Goal: Book appointment/travel/reservation

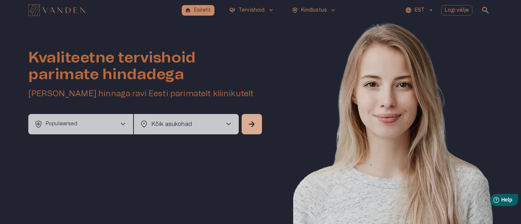
click at [75, 129] on button "health_and_safety Populaarsed chevron_right" at bounding box center [80, 124] width 105 height 20
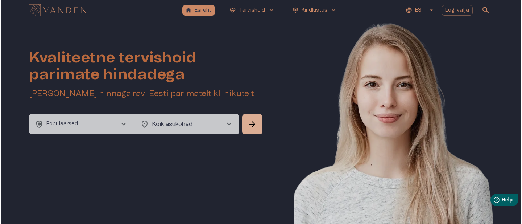
scroll to position [20, 0]
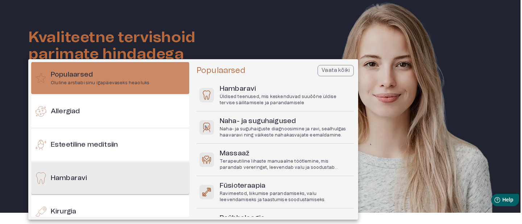
click at [90, 175] on div "Hambaravi" at bounding box center [110, 178] width 158 height 32
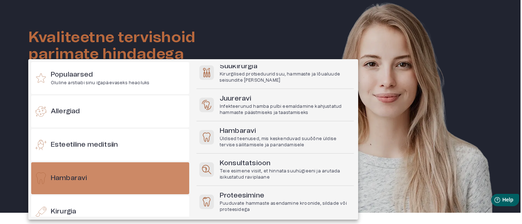
scroll to position [153, 0]
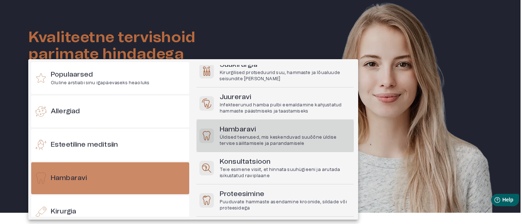
click at [260, 140] on p "Üldised teenused, mis keskenduvad suuõõne üldise tervise säilitamisele ja paran…" at bounding box center [285, 140] width 131 height 12
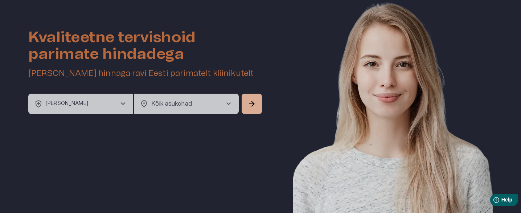
click at [76, 99] on button "health_and_safety [PERSON_NAME] chevron_right" at bounding box center [80, 104] width 105 height 20
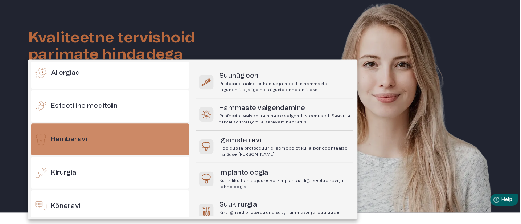
scroll to position [0, 0]
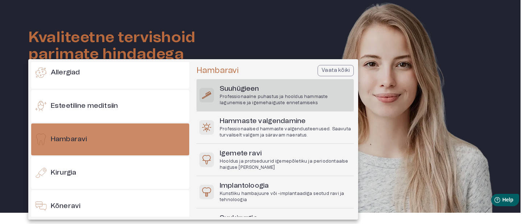
click at [269, 93] on h6 "Suuhügieen" at bounding box center [285, 89] width 131 height 10
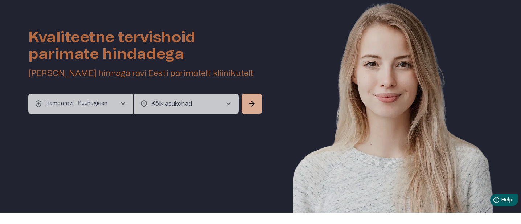
click at [166, 102] on body "home Esileht [MEDICAL_DATA]_heart Tervishoid keyboard_arrow_down health_and_saf…" at bounding box center [260, 92] width 521 height 224
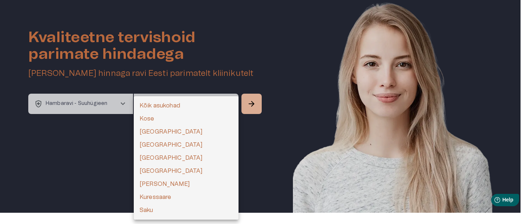
click at [166, 131] on li "[GEOGRAPHIC_DATA]" at bounding box center [186, 131] width 105 height 13
type input "**********"
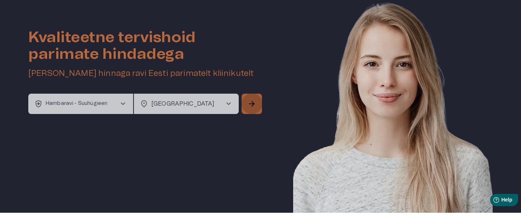
click at [250, 104] on span "arrow_forward" at bounding box center [251, 103] width 9 height 9
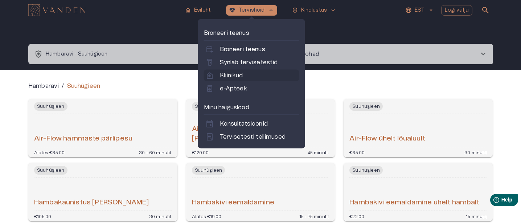
click at [231, 75] on p "Kliinikud" at bounding box center [231, 75] width 23 height 9
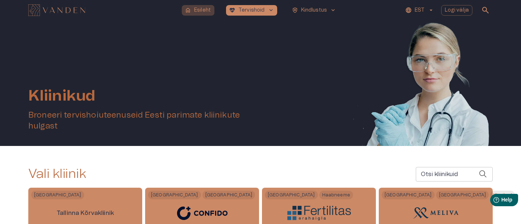
click at [206, 10] on p "Esileht" at bounding box center [202, 11] width 17 height 8
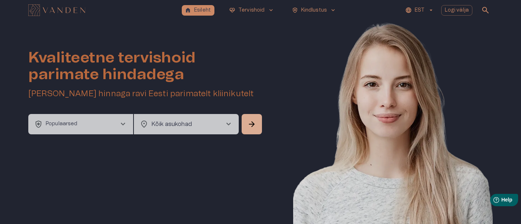
click at [75, 124] on p "Populaarsed" at bounding box center [62, 124] width 32 height 8
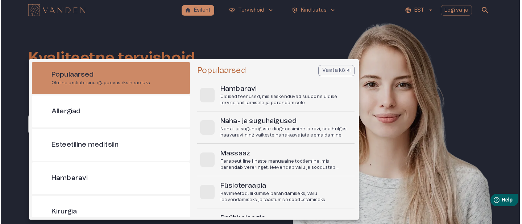
scroll to position [20, 0]
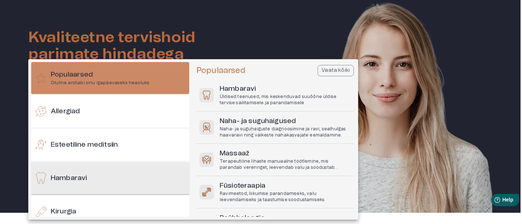
click at [76, 183] on div "Hambaravi" at bounding box center [110, 178] width 158 height 32
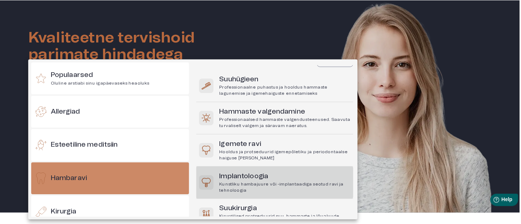
scroll to position [0, 0]
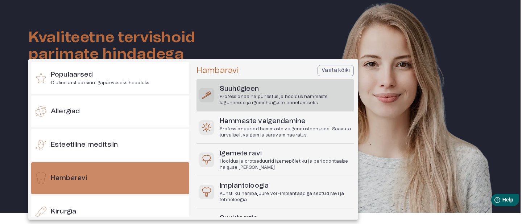
click at [247, 105] on p "Professionaalne puhastus ja hooldus hammaste lagunemise ja igemehaiguste enneta…" at bounding box center [285, 100] width 131 height 12
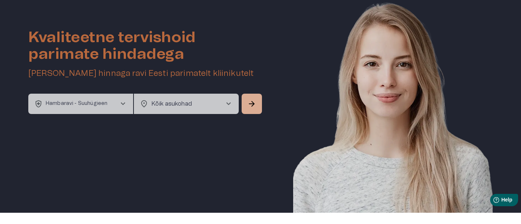
click at [155, 114] on div "Kvaliteetne tervishoid parimate hindadega Broneeri soodsaima hinnaga ravi Eesti…" at bounding box center [260, 106] width 464 height 212
click at [165, 102] on body "home Esileht [MEDICAL_DATA]_heart Tervishoid keyboard_arrow_down health_and_saf…" at bounding box center [260, 92] width 521 height 224
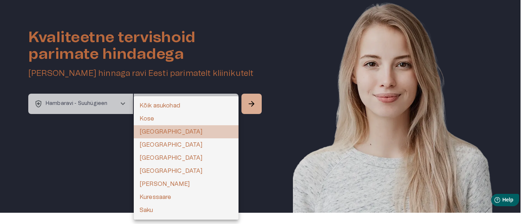
click at [154, 128] on li "[GEOGRAPHIC_DATA]" at bounding box center [186, 131] width 105 height 13
type input "**********"
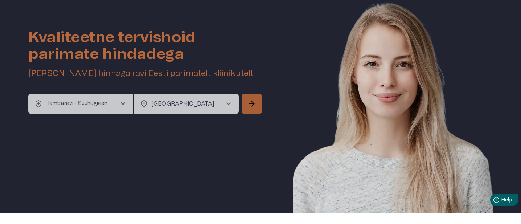
click at [254, 105] on span "arrow_forward" at bounding box center [251, 103] width 9 height 9
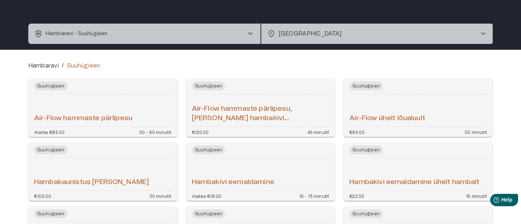
scroll to position [33, 0]
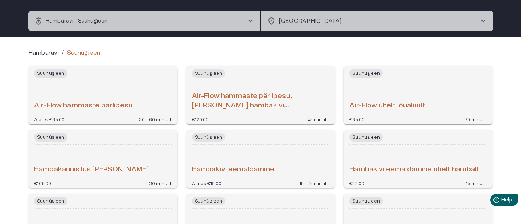
click at [114, 103] on h6 "Air-Flow hammaste pärlipesu" at bounding box center [83, 106] width 98 height 10
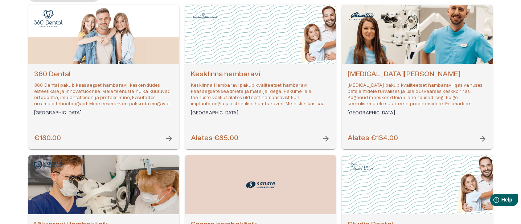
scroll to position [103, 0]
click at [370, 77] on h6 "[MEDICAL_DATA][PERSON_NAME]" at bounding box center [416, 75] width 139 height 10
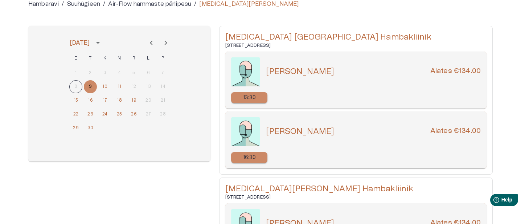
scroll to position [66, 0]
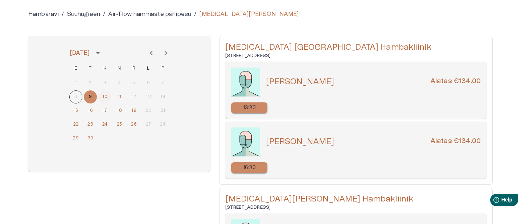
click at [107, 94] on button "10" at bounding box center [104, 96] width 13 height 13
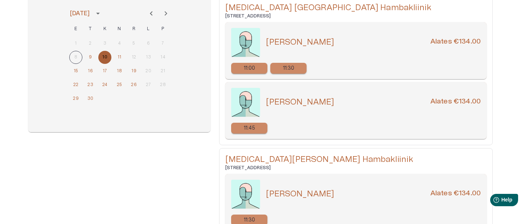
scroll to position [106, 0]
click at [88, 68] on button "16" at bounding box center [90, 70] width 13 height 13
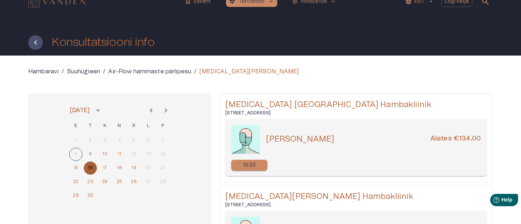
scroll to position [0, 0]
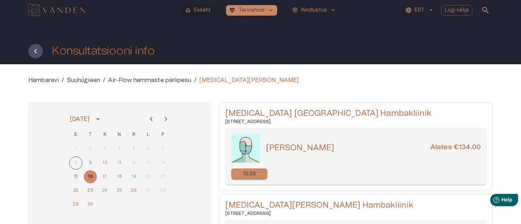
click at [200, 15] on button "home Esileht" at bounding box center [198, 10] width 33 height 11
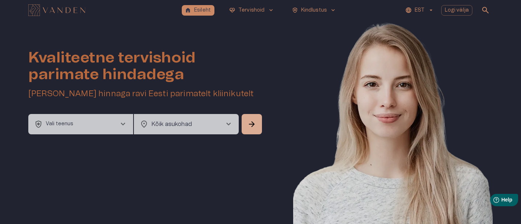
click at [57, 120] on p "Vali teenus" at bounding box center [60, 124] width 28 height 8
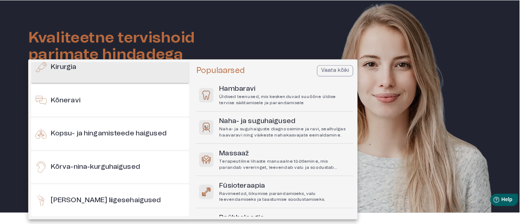
scroll to position [156, 0]
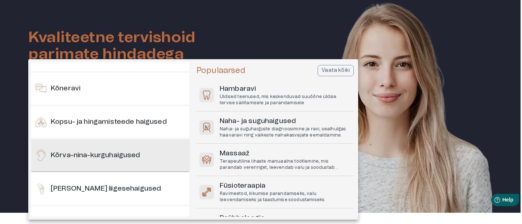
click at [114, 157] on h6 "Kõrva-nina-kurguhaigused" at bounding box center [96, 155] width 90 height 10
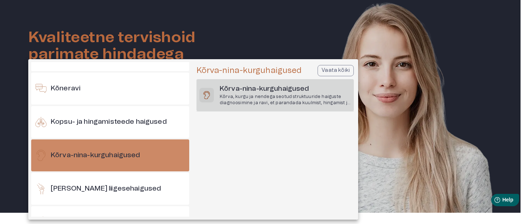
click at [260, 95] on p "Kõrva, kurgu ja nendega seotud struktuuride haiguste diagnoosimine ja ravi, et …" at bounding box center [285, 100] width 131 height 12
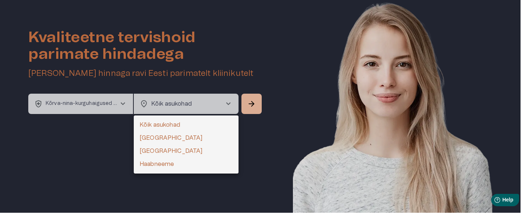
click at [171, 107] on body "home Esileht [MEDICAL_DATA]_heart Tervishoid keyboard_arrow_down health_and_saf…" at bounding box center [261, 92] width 522 height 224
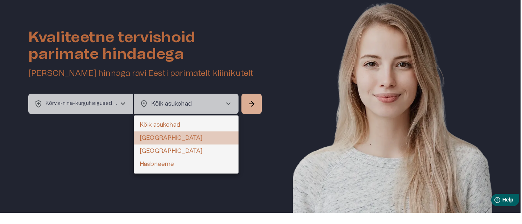
click at [166, 137] on li "[GEOGRAPHIC_DATA]" at bounding box center [186, 137] width 105 height 13
type input "**********"
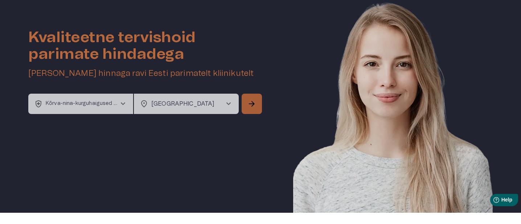
click at [246, 103] on button "arrow_forward" at bounding box center [251, 104] width 20 height 20
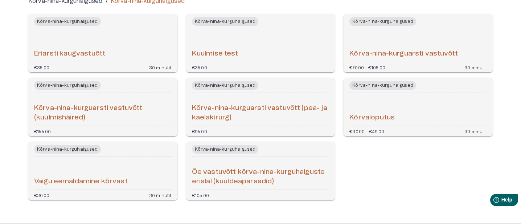
scroll to position [86, 0]
click at [422, 51] on h6 "Kõrva-nina-kurguarsti vastuvõtt" at bounding box center [403, 53] width 108 height 10
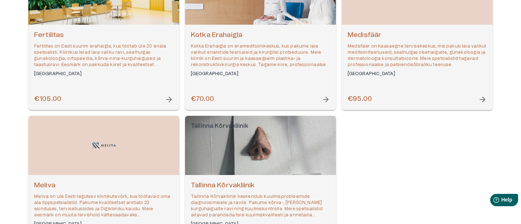
scroll to position [149, 0]
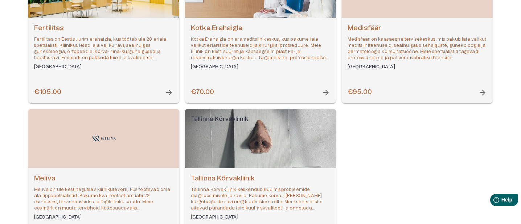
click at [62, 34] on div "Fertilitas Fertilitas on Eesti suurim erahaigla, kus töötab üle 20 eriala spets…" at bounding box center [103, 47] width 139 height 46
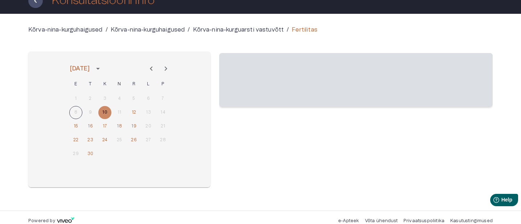
scroll to position [55, 0]
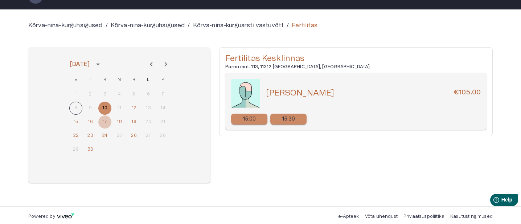
click at [103, 123] on button "17" at bounding box center [104, 121] width 13 height 13
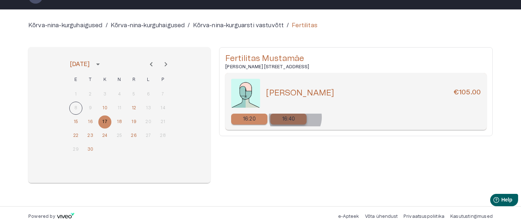
click at [295, 117] on div "16:40" at bounding box center [288, 118] width 36 height 11
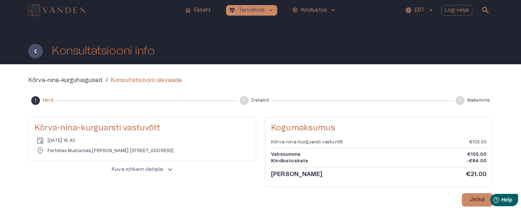
scroll to position [26, 0]
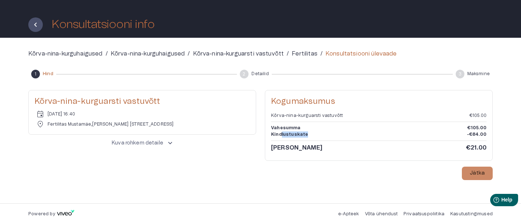
drag, startPoint x: 281, startPoint y: 133, endPoint x: 333, endPoint y: 133, distance: 52.2
click at [333, 133] on div "Kindlustuskate -€84.00" at bounding box center [378, 134] width 215 height 6
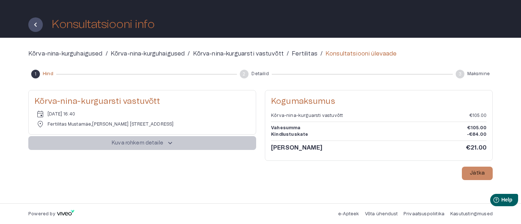
click at [150, 144] on p "Kuva rohkem detaile" at bounding box center [137, 143] width 51 height 8
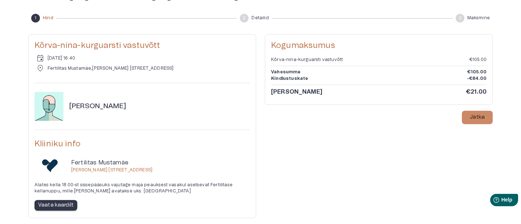
scroll to position [67, 0]
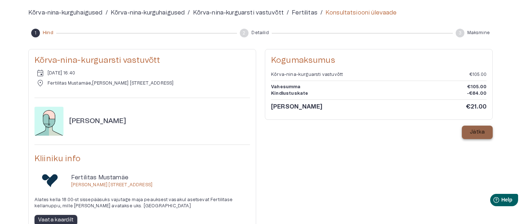
click at [475, 128] on button "Jätka" at bounding box center [477, 131] width 31 height 13
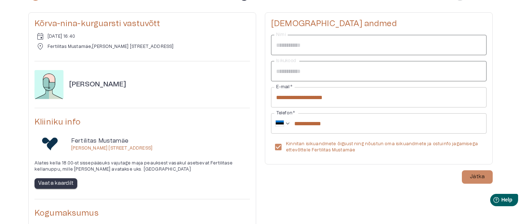
scroll to position [104, 0]
click at [477, 175] on p "Jätka" at bounding box center [477, 177] width 15 height 8
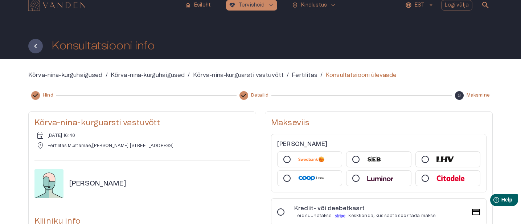
scroll to position [0, 0]
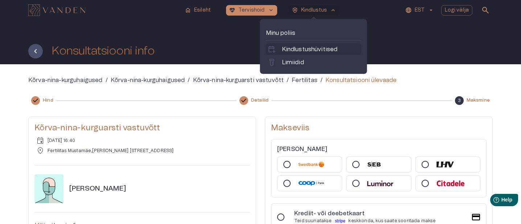
click at [310, 53] on p "Kindlustushüvitised" at bounding box center [310, 49] width 56 height 9
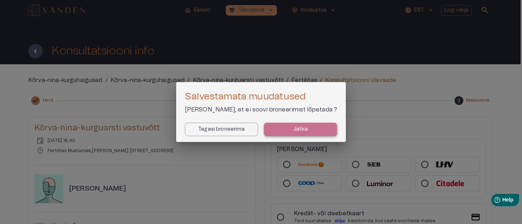
click at [303, 131] on p "Jätka" at bounding box center [300, 129] width 15 height 8
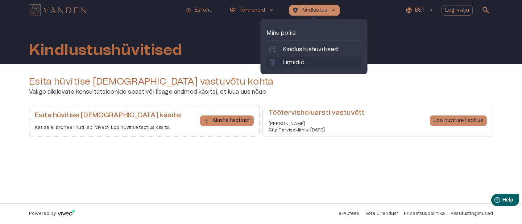
click at [291, 61] on p "Limiidid" at bounding box center [293, 62] width 22 height 9
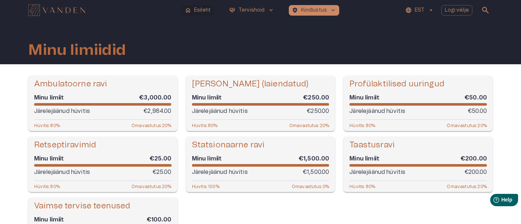
click at [196, 9] on p "Esileht" at bounding box center [202, 11] width 17 height 8
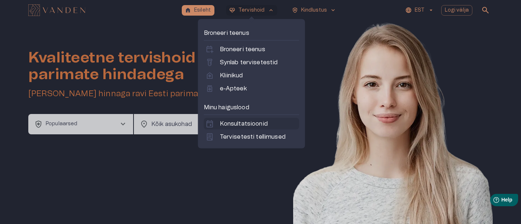
click at [245, 125] on p "Konsultatsioonid" at bounding box center [244, 123] width 48 height 9
